Goal: Task Accomplishment & Management: Manage account settings

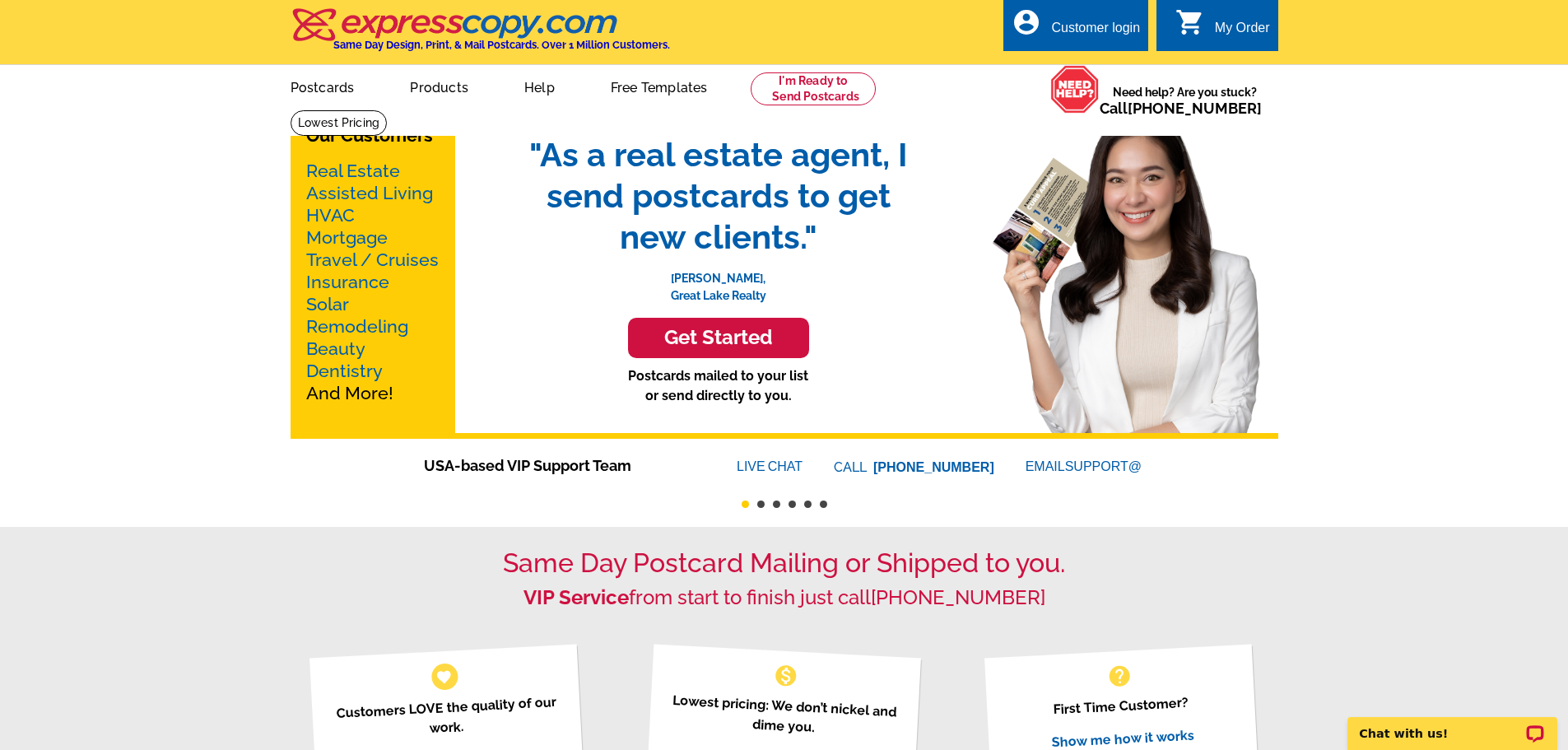
click at [1096, 24] on div "Customer login" at bounding box center [1096, 32] width 89 height 23
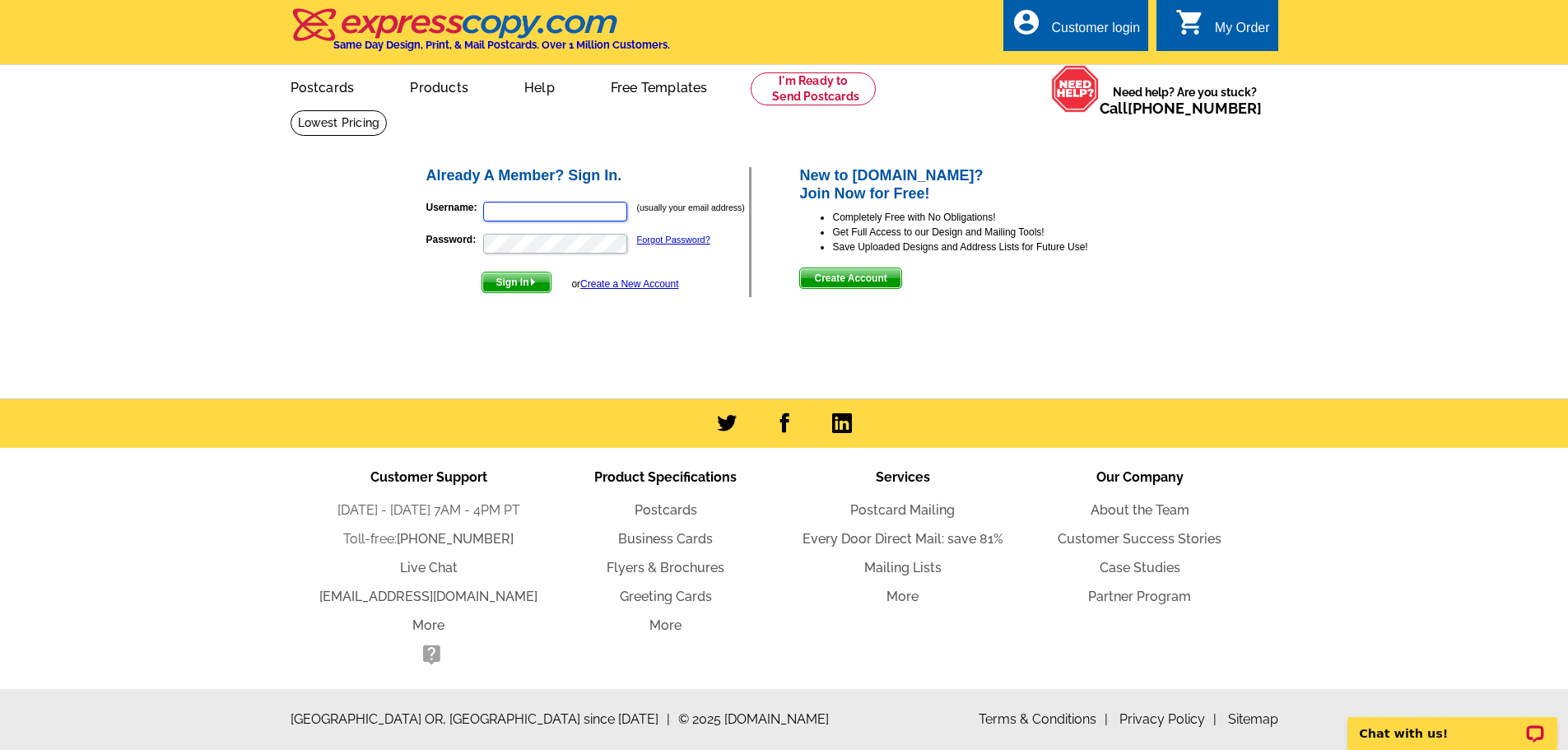
type input "[EMAIL_ADDRESS][DOMAIN_NAME]"
click at [516, 282] on span "Sign In" at bounding box center [516, 283] width 68 height 20
